Goal: Task Accomplishment & Management: Use online tool/utility

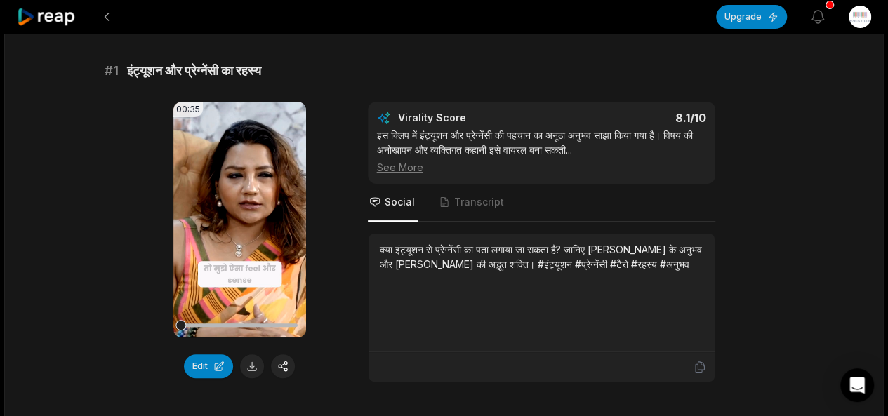
scroll to position [96, 0]
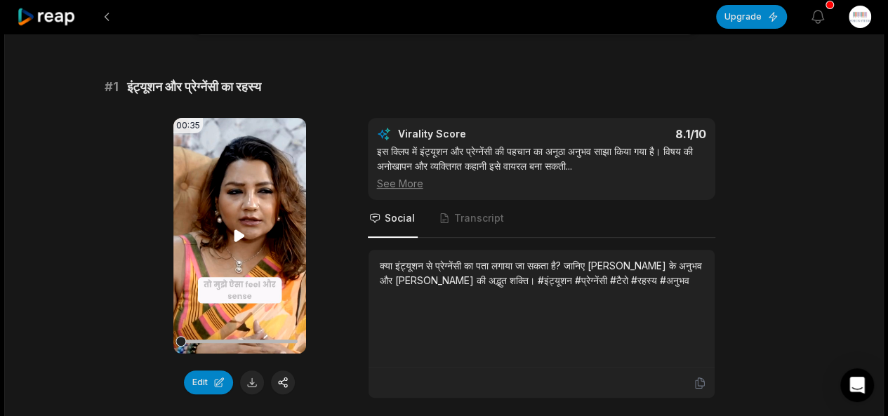
click at [239, 232] on icon at bounding box center [239, 236] width 11 height 12
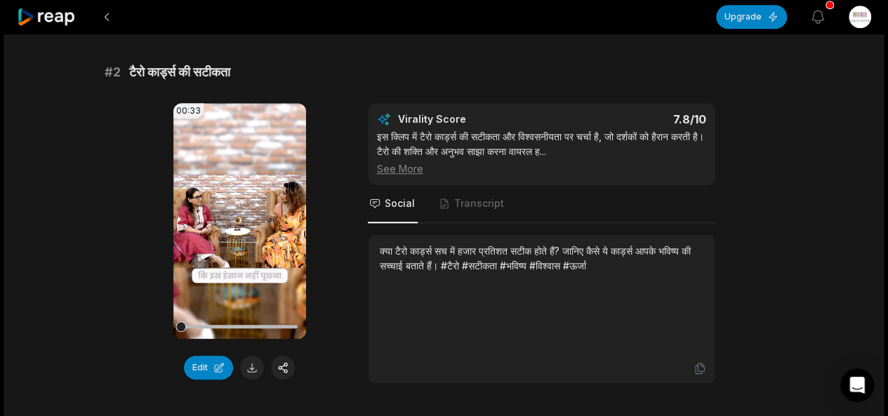
scroll to position [529, 0]
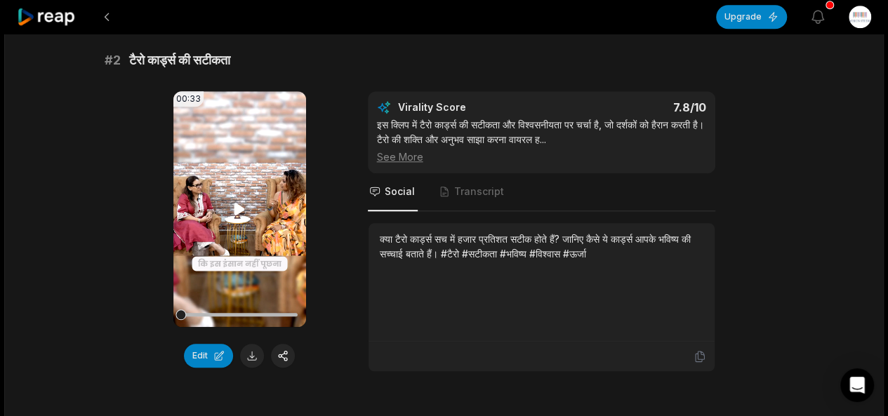
click at [239, 208] on icon at bounding box center [239, 209] width 11 height 12
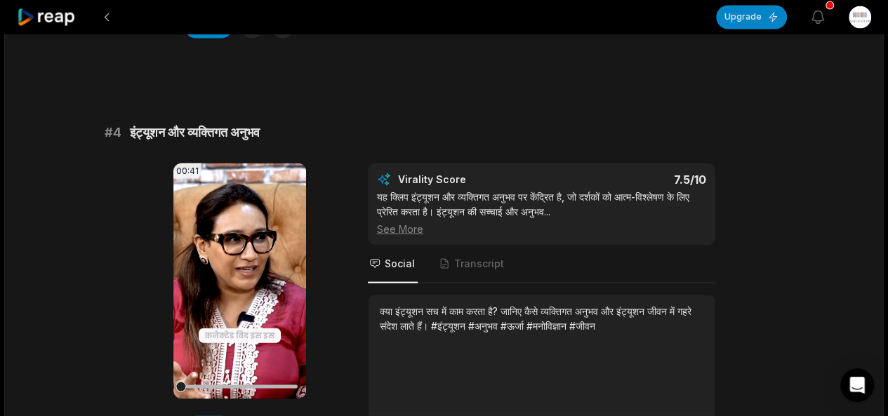
scroll to position [1306, 0]
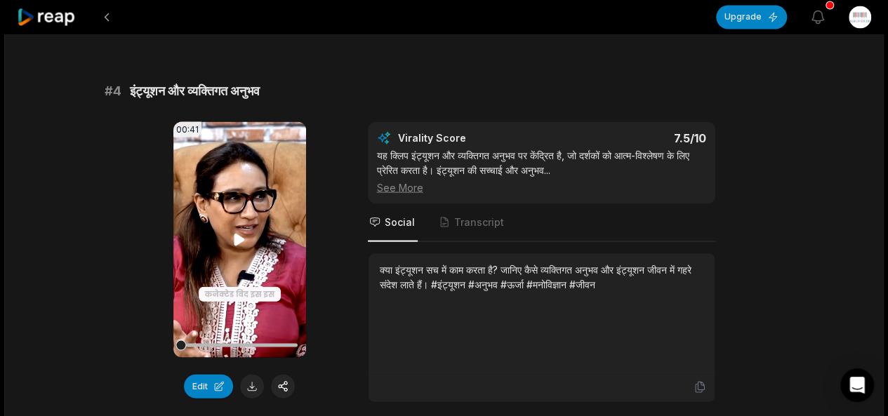
click at [239, 237] on icon at bounding box center [239, 239] width 11 height 12
click at [240, 238] on icon at bounding box center [239, 239] width 17 height 17
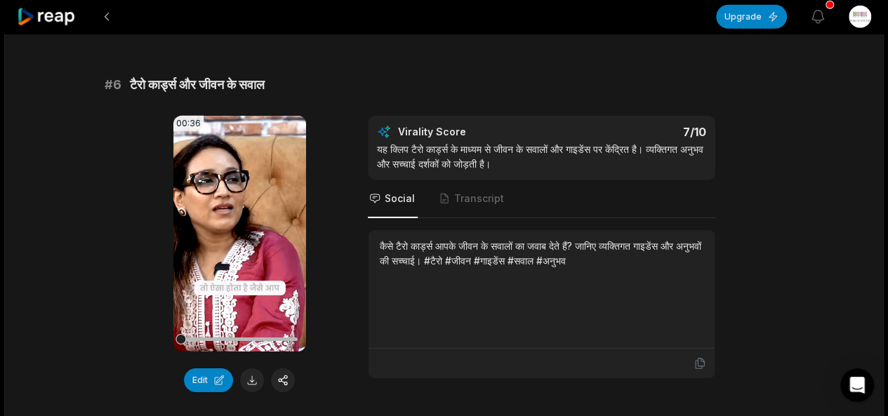
scroll to position [2151, 0]
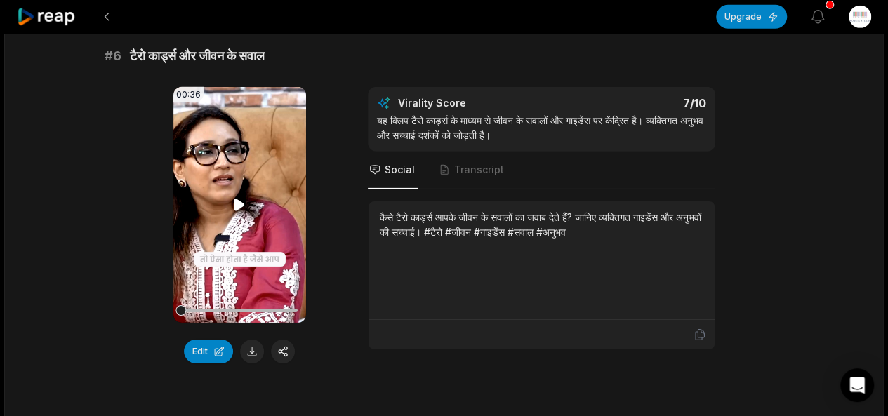
click at [241, 202] on icon at bounding box center [239, 205] width 11 height 12
click at [241, 202] on icon at bounding box center [239, 205] width 17 height 17
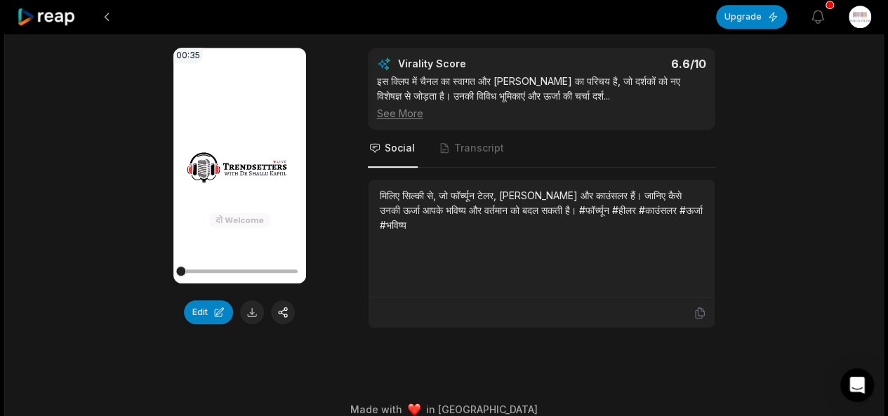
scroll to position [3002, 0]
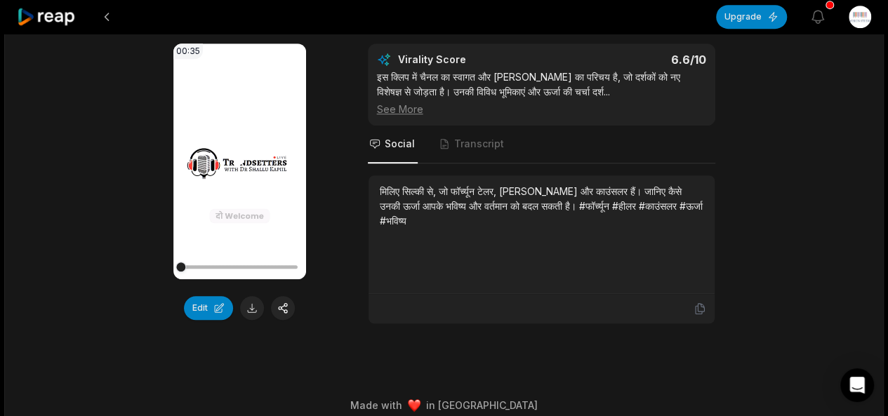
click at [237, 155] on icon at bounding box center [239, 161] width 11 height 12
click at [253, 302] on button at bounding box center [252, 308] width 24 height 24
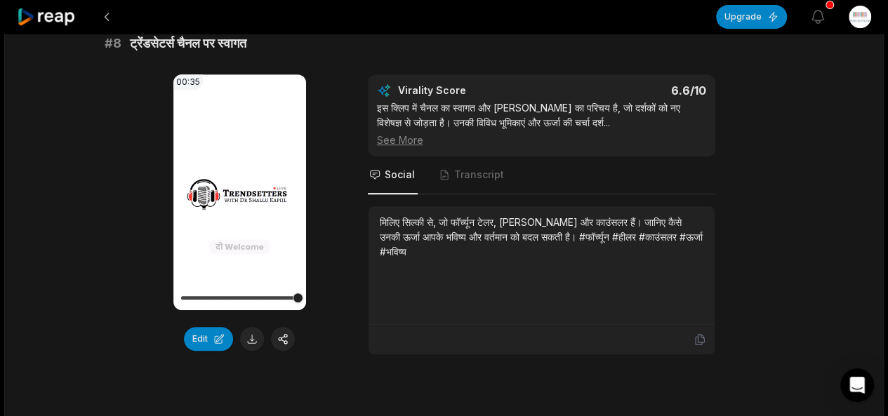
scroll to position [3008, 0]
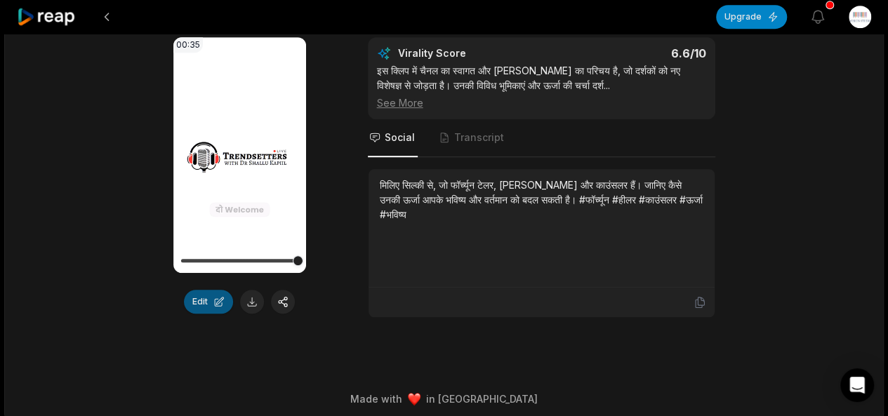
click at [206, 292] on button "Edit" at bounding box center [208, 302] width 49 height 24
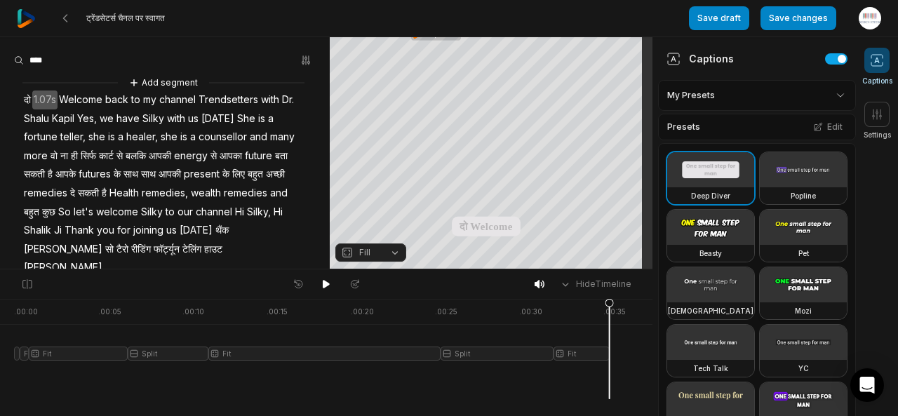
click at [760, 267] on video at bounding box center [803, 284] width 87 height 35
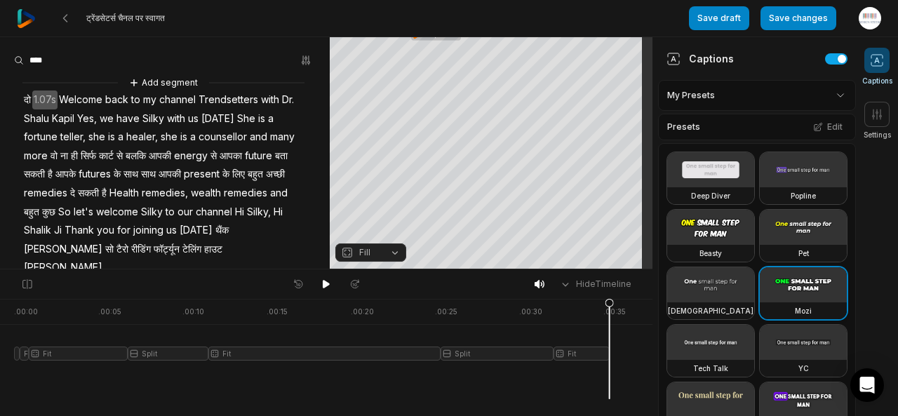
scroll to position [225, 0]
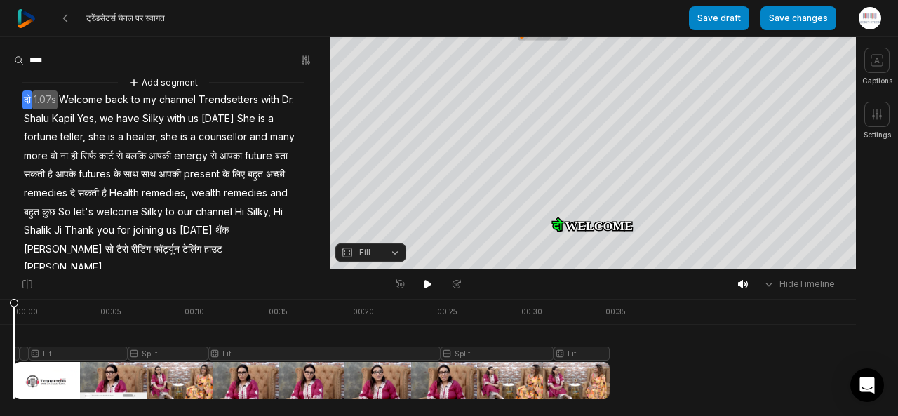
click at [875, 62] on icon at bounding box center [877, 61] width 5 height 6
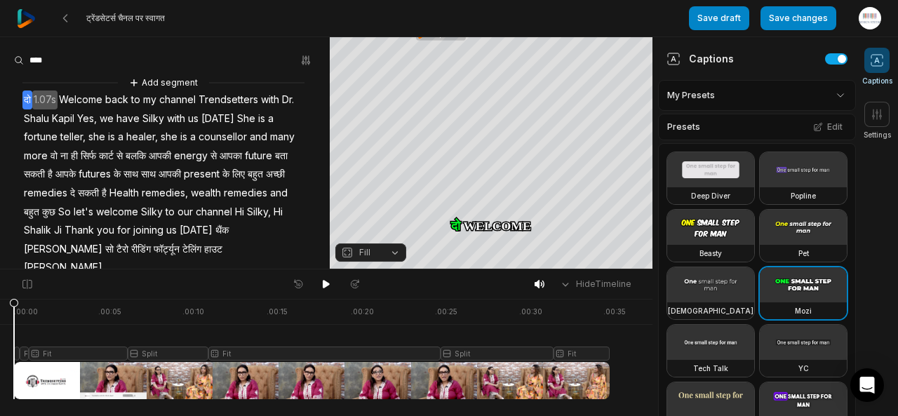
click at [825, 99] on html "ट्रेंडसेटर्स चैनल पर स्वागत Save draft Save changes Open user menu Captions Set…" at bounding box center [449, 208] width 898 height 416
click at [831, 95] on html "ट्रेंडसेटर्स चैनल पर स्वागत Save draft Save changes Open user menu Captions Set…" at bounding box center [449, 208] width 898 height 416
click at [828, 130] on button "Edit" at bounding box center [828, 127] width 38 height 18
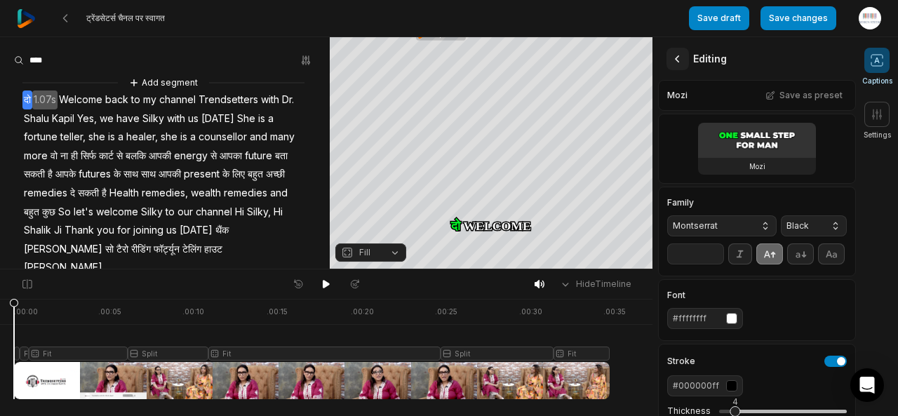
click at [680, 60] on icon at bounding box center [678, 59] width 14 height 14
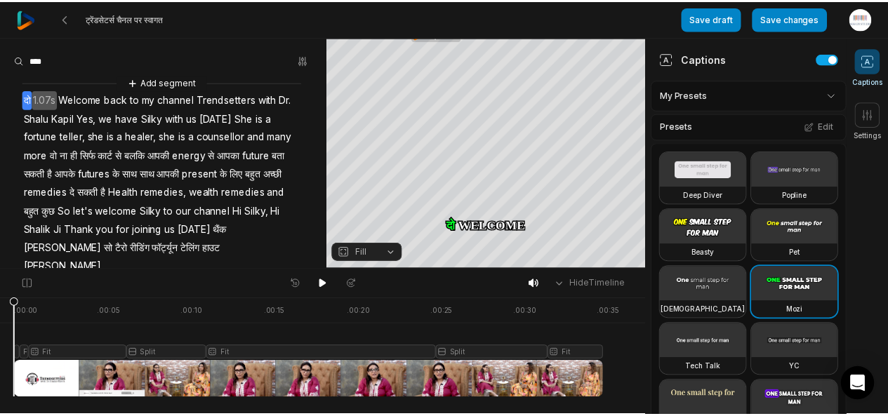
scroll to position [17, 0]
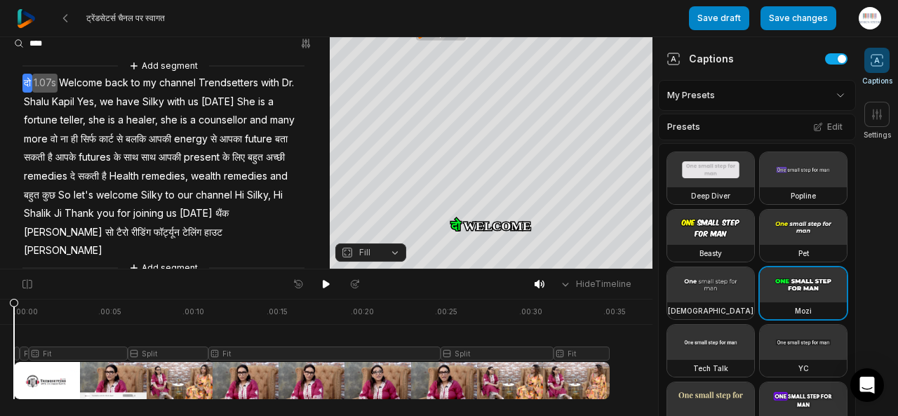
click at [390, 254] on button "Fill" at bounding box center [371, 253] width 71 height 18
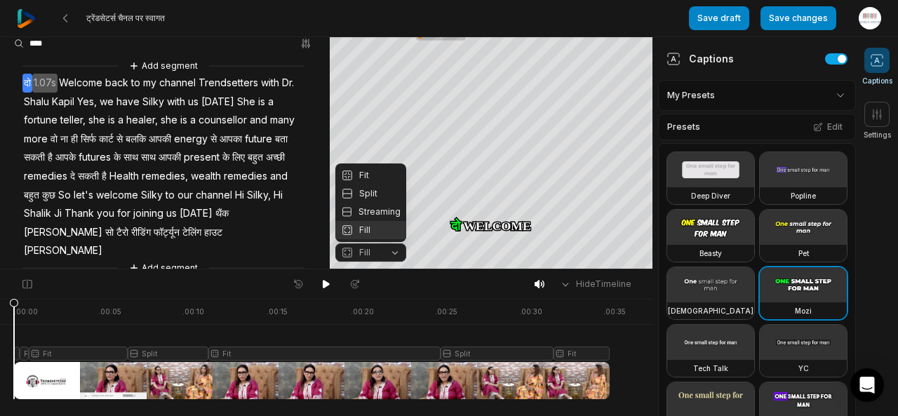
click at [390, 254] on button "Fill" at bounding box center [371, 253] width 71 height 18
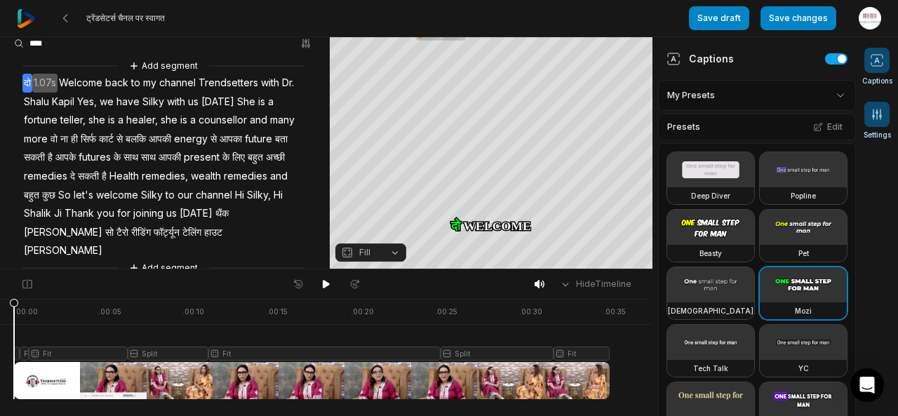
click at [876, 122] on span at bounding box center [877, 114] width 25 height 25
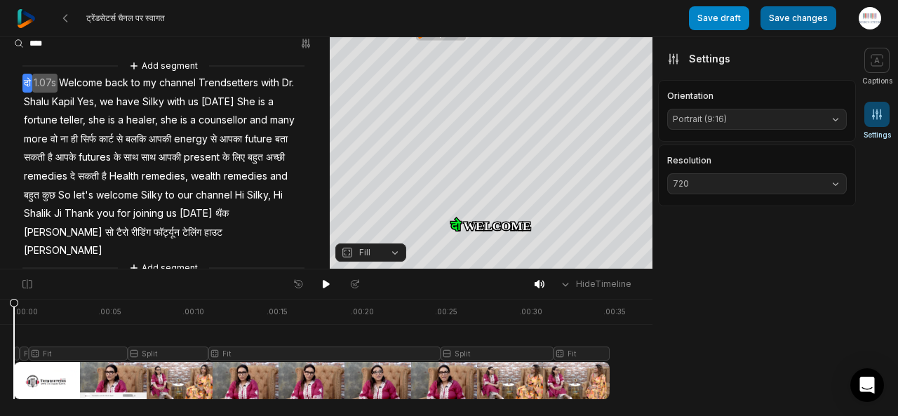
click at [780, 13] on button "Save changes" at bounding box center [799, 18] width 76 height 24
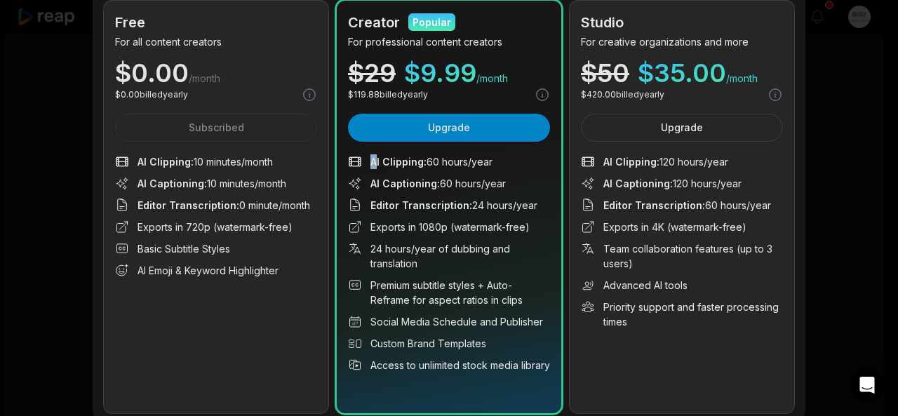
drag, startPoint x: 368, startPoint y: 159, endPoint x: 486, endPoint y: 172, distance: 118.7
click at [486, 172] on ul "AI Clipping : 60 hours/year AI Captioning : 60 hours/year Editor Transcription …" at bounding box center [449, 263] width 202 height 218
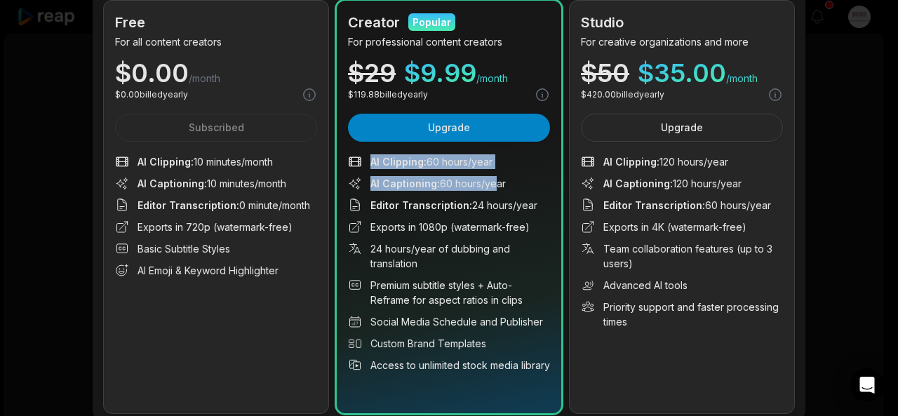
click at [508, 166] on li "AI Clipping : 60 hours/year" at bounding box center [449, 161] width 202 height 15
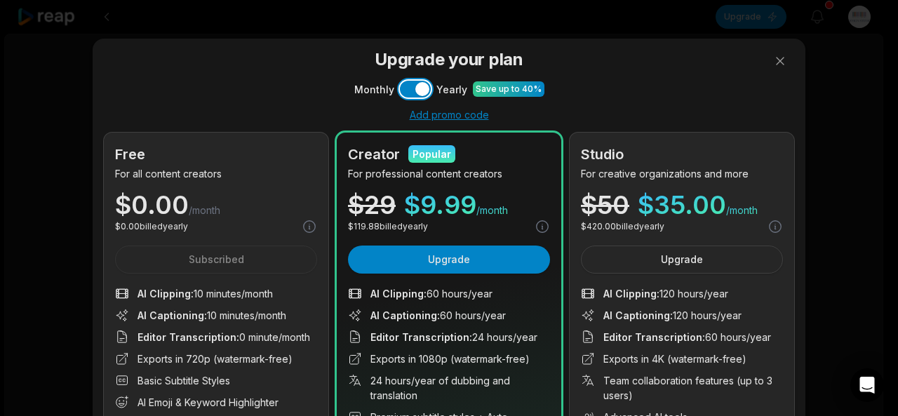
click at [401, 92] on button "Use setting" at bounding box center [415, 89] width 31 height 17
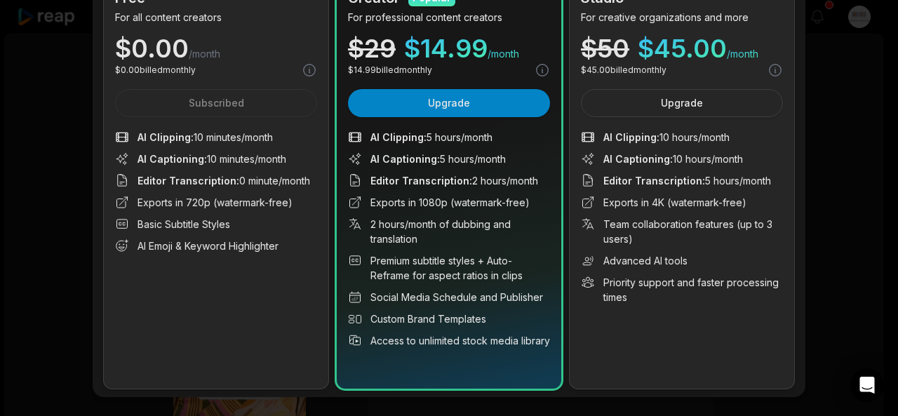
scroll to position [164, 0]
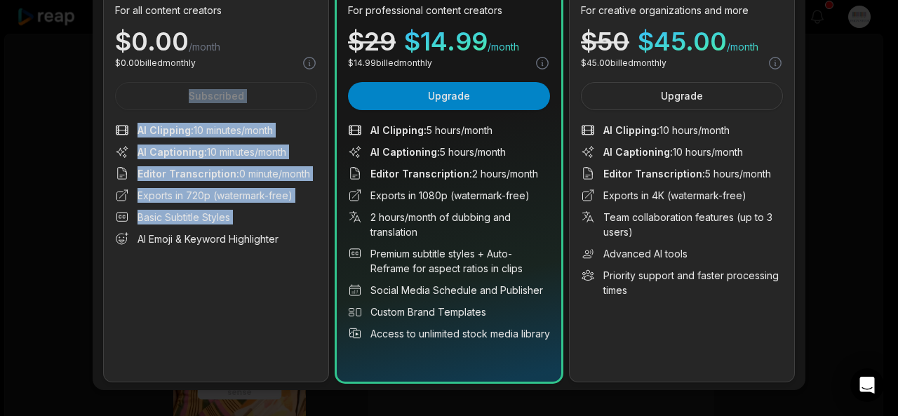
drag, startPoint x: 285, startPoint y: 237, endPoint x: 93, endPoint y: 103, distance: 234.4
click at [93, 103] on div "Upgrade your plan Monthly Use setting Yearly Save up to 40% Add promo code Free…" at bounding box center [449, 132] width 713 height 515
click at [251, 152] on span "AI Captioning : 10 minutes/month" at bounding box center [212, 152] width 149 height 15
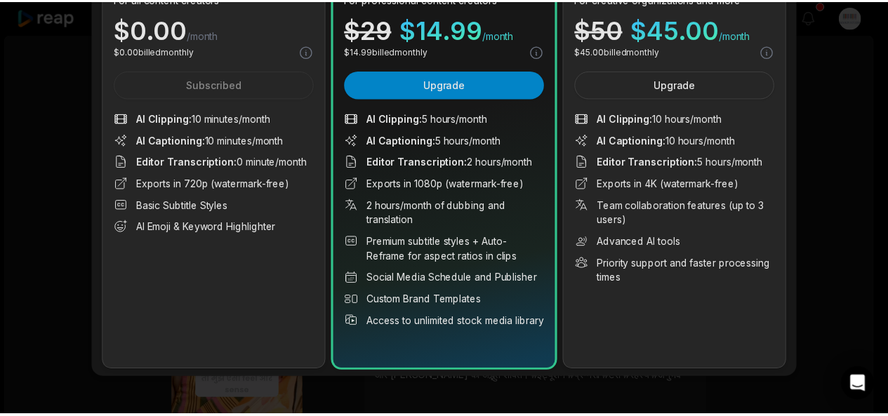
scroll to position [0, 0]
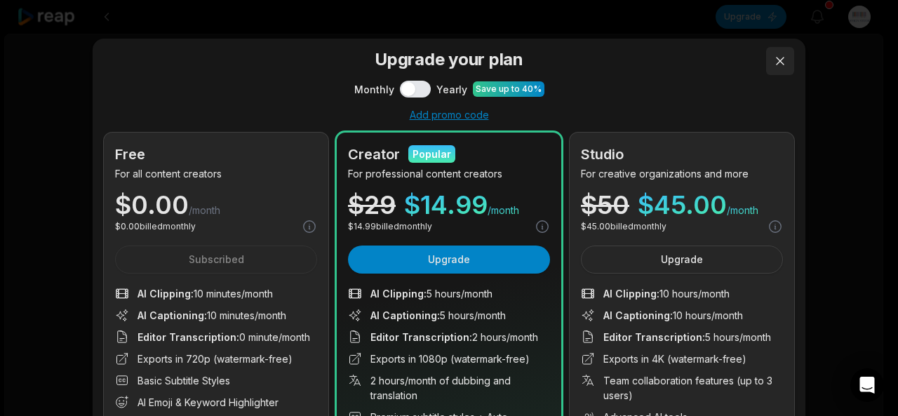
click at [772, 58] on button at bounding box center [780, 61] width 28 height 28
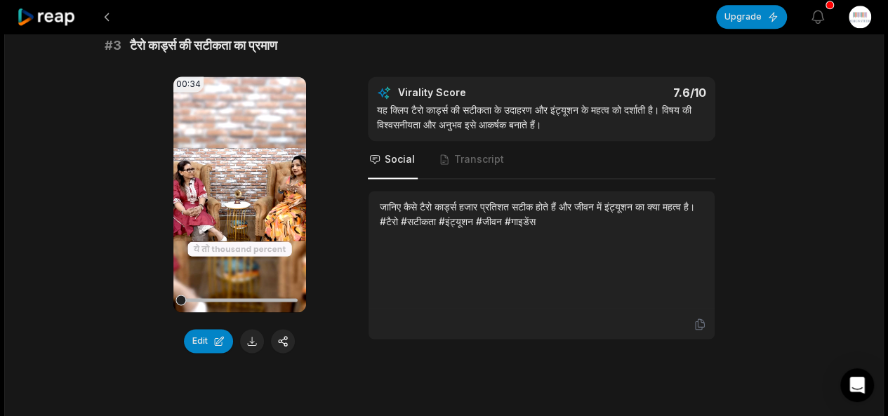
scroll to position [945, 0]
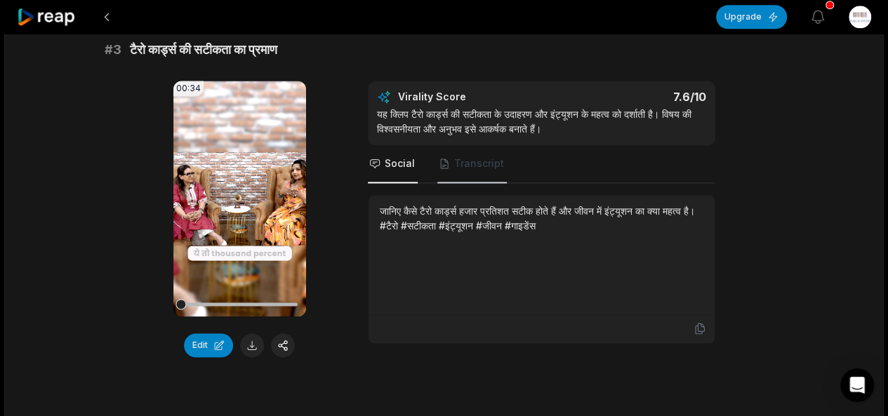
click at [464, 158] on span "Transcript" at bounding box center [479, 164] width 50 height 14
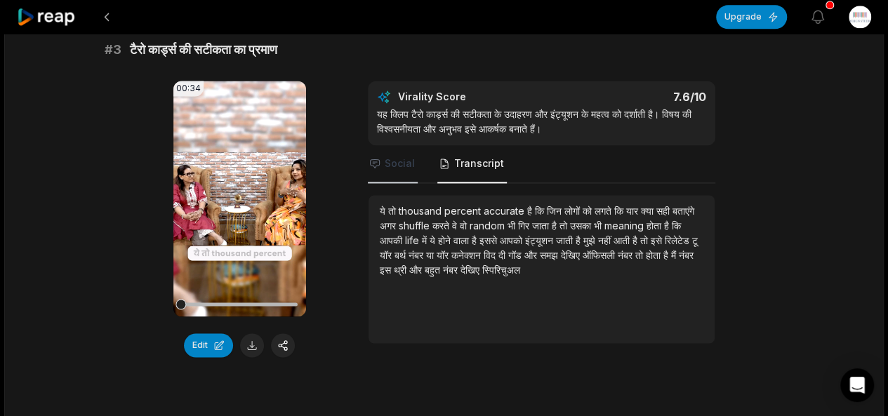
click at [411, 159] on span "Social" at bounding box center [400, 164] width 30 height 14
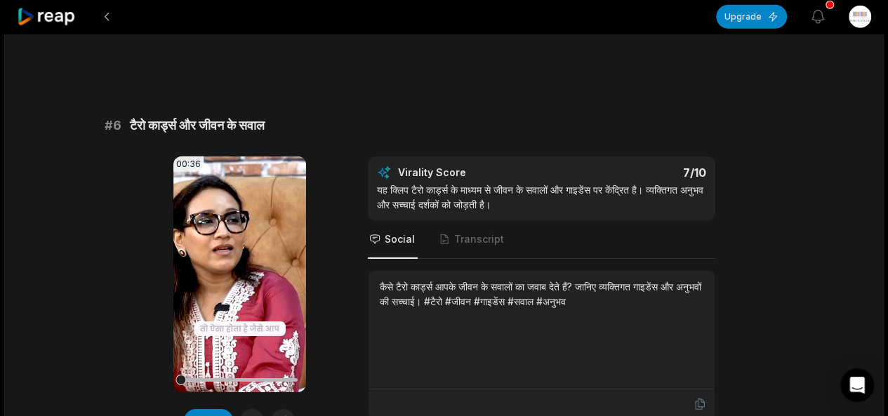
scroll to position [3008, 0]
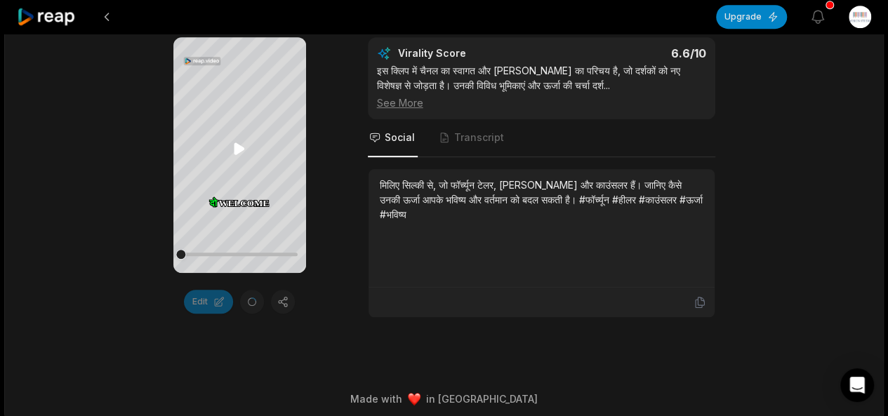
click at [237, 151] on icon at bounding box center [239, 149] width 11 height 12
